Goal: Transaction & Acquisition: Book appointment/travel/reservation

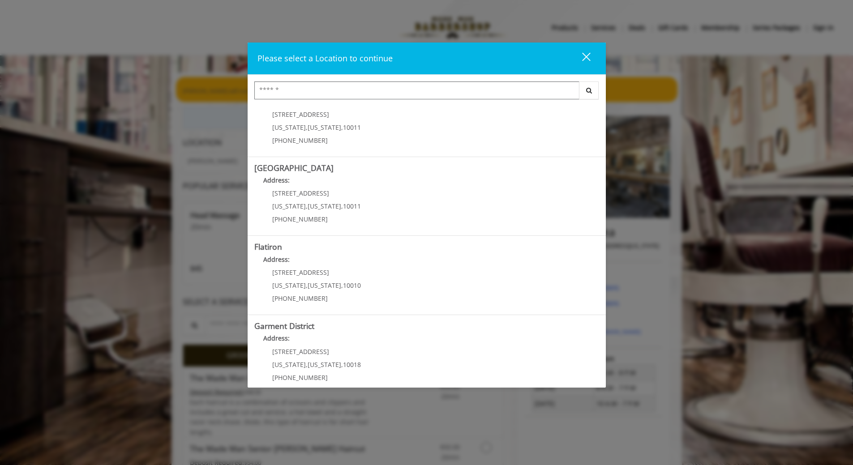
scroll to position [116, 0]
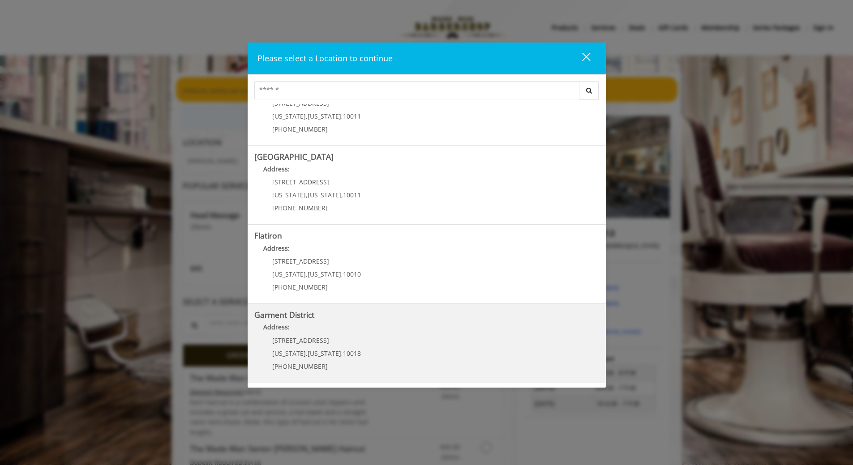
click at [316, 357] on span "[US_STATE]" at bounding box center [325, 353] width 34 height 9
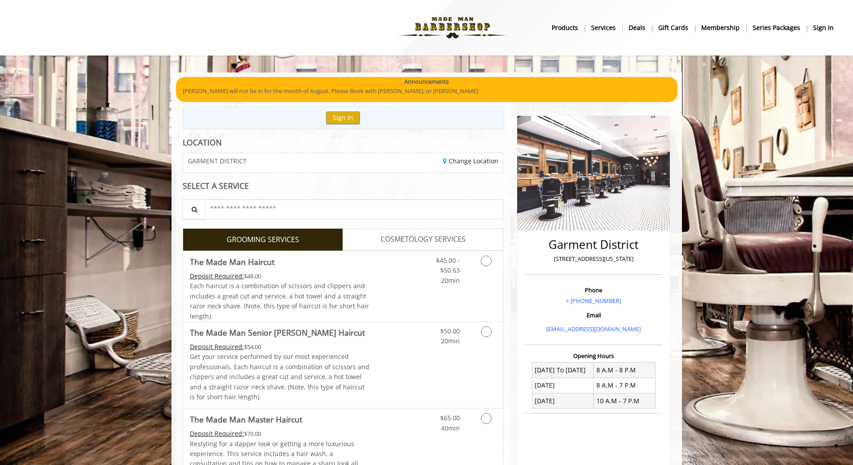
click at [378, 235] on link "COSMETOLOGY SERVICES" at bounding box center [423, 239] width 160 height 22
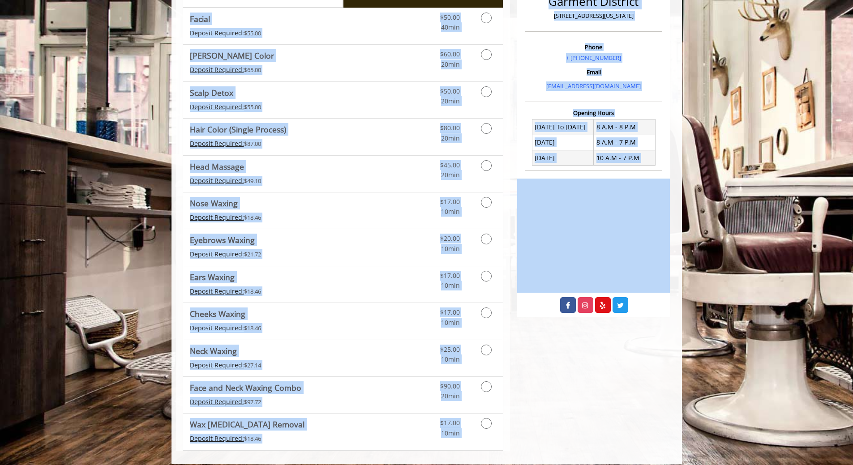
drag, startPoint x: 509, startPoint y: 245, endPoint x: 516, endPoint y: 450, distance: 204.4
click at [516, 452] on div "Announcements Yassine will not be in for the month of August. Please Book with …" at bounding box center [427, 146] width 511 height 635
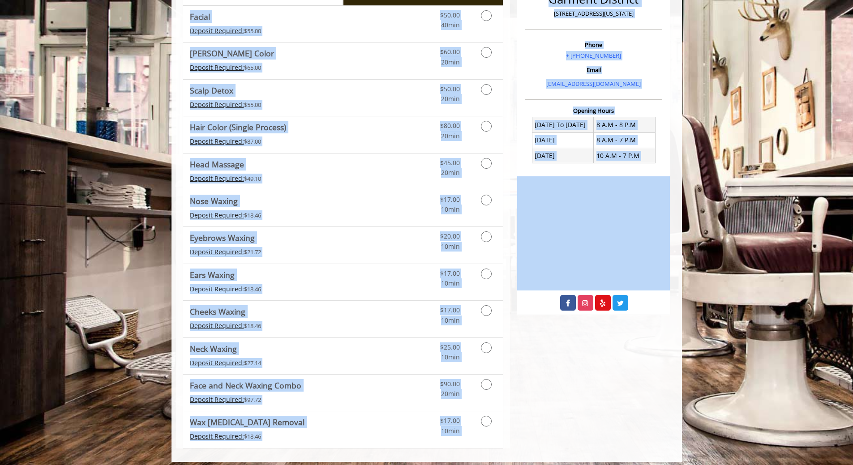
click at [533, 391] on div "Garment District 1400 Broadway, New York Phone + (212) 997-4247 Email info@made…" at bounding box center [593, 155] width 167 height 588
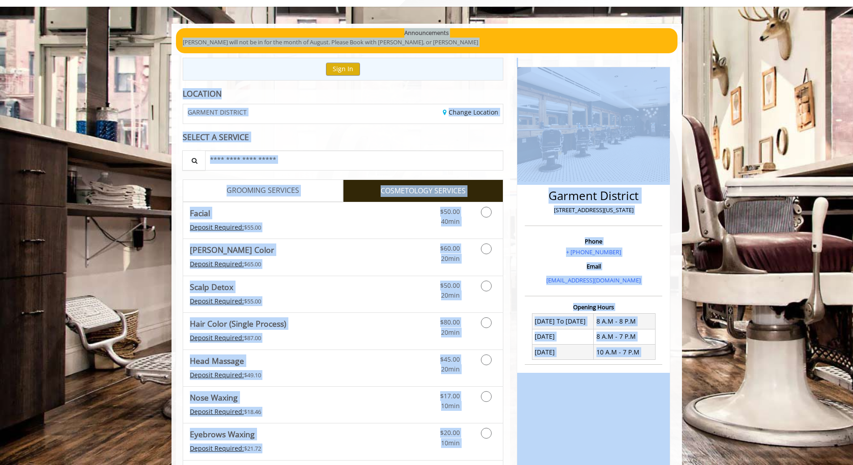
scroll to position [0, 0]
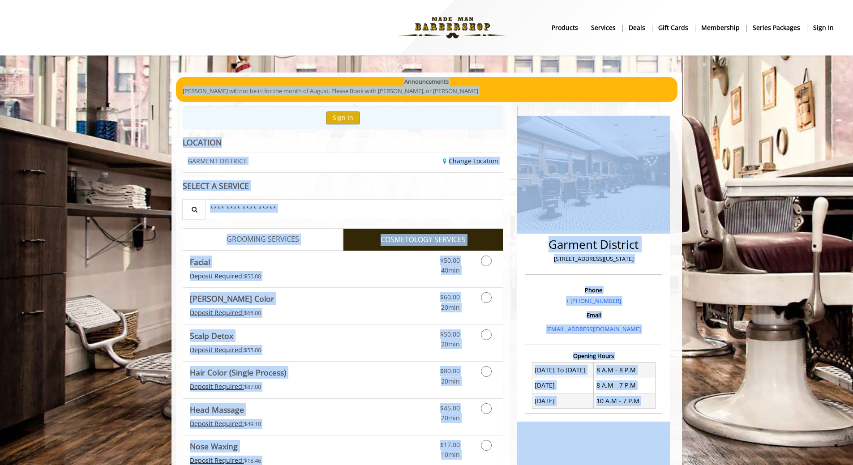
drag, startPoint x: 526, startPoint y: 386, endPoint x: 508, endPoint y: -24, distance: 409.8
click at [508, 0] on html "Something went wrong! Try reload Main Menu . products Services Deals gift cards…" at bounding box center [426, 358] width 853 height 717
click at [507, 293] on div "LOCATION GARMENT DISTRICT Change Location SELECT A SERVICE Search for a Service…" at bounding box center [343, 416] width 335 height 556
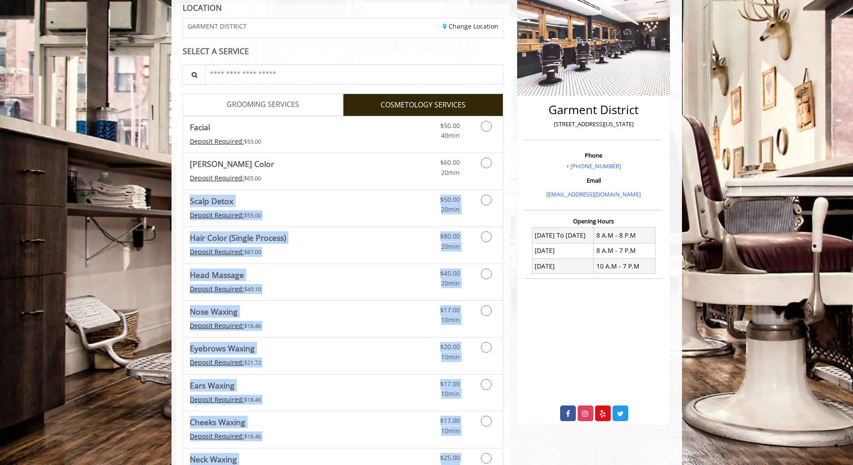
scroll to position [216, 0]
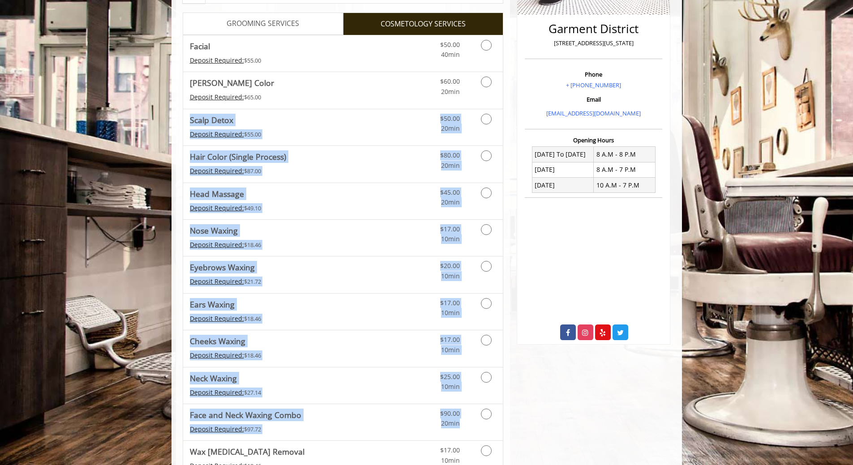
drag, startPoint x: 507, startPoint y: 293, endPoint x: 509, endPoint y: 434, distance: 141.6
click at [509, 434] on div "LOCATION GARMENT DISTRICT Change Location SELECT A SERVICE Search for a Service…" at bounding box center [343, 201] width 335 height 556
click at [504, 393] on div "LOCATION GARMENT DISTRICT Change Location SELECT A SERVICE Search for a Service…" at bounding box center [343, 201] width 335 height 556
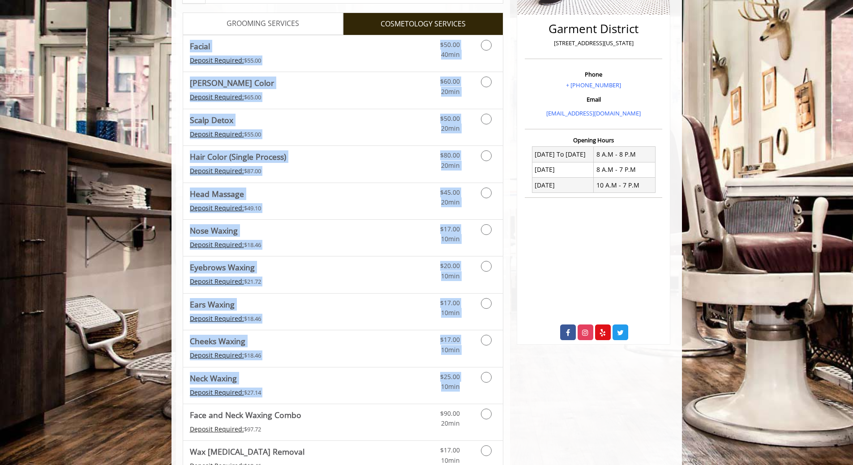
drag, startPoint x: 504, startPoint y: 393, endPoint x: 493, endPoint y: 13, distance: 380.9
click at [506, 10] on div "LOCATION GARMENT DISTRICT Change Location SELECT A SERVICE Search for a Service…" at bounding box center [343, 201] width 335 height 556
click at [267, 27] on span "GROOMING SERVICES" at bounding box center [263, 24] width 73 height 12
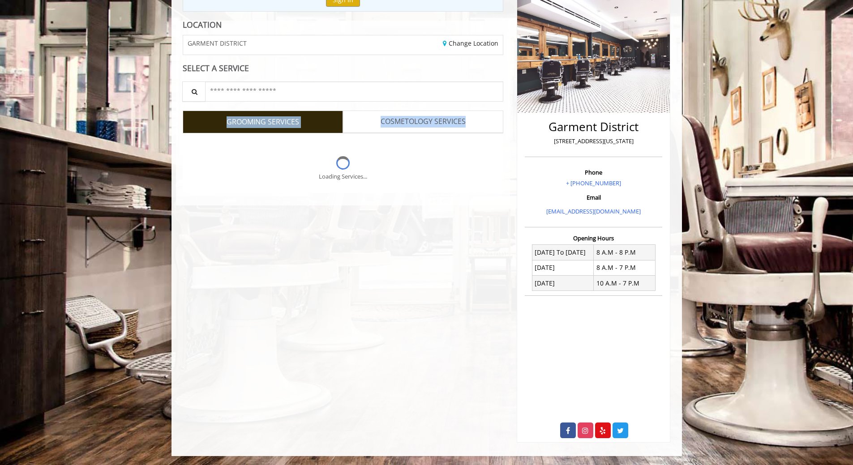
scroll to position [0, 0]
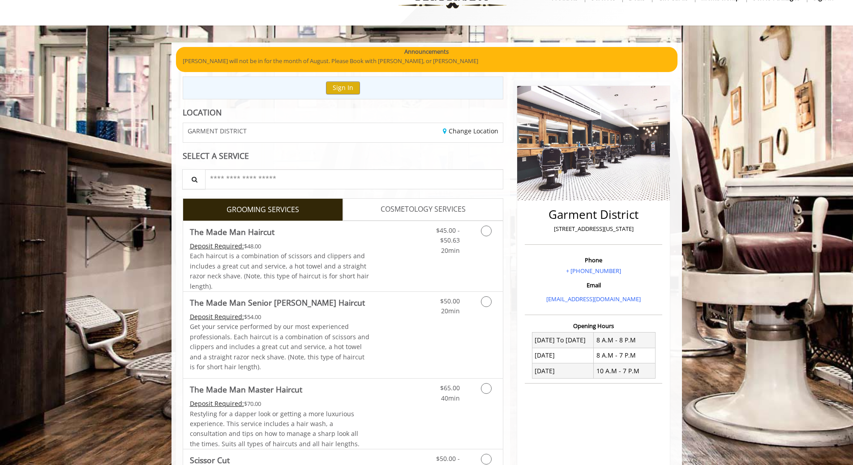
scroll to position [28, 0]
